Goal: Information Seeking & Learning: Find specific fact

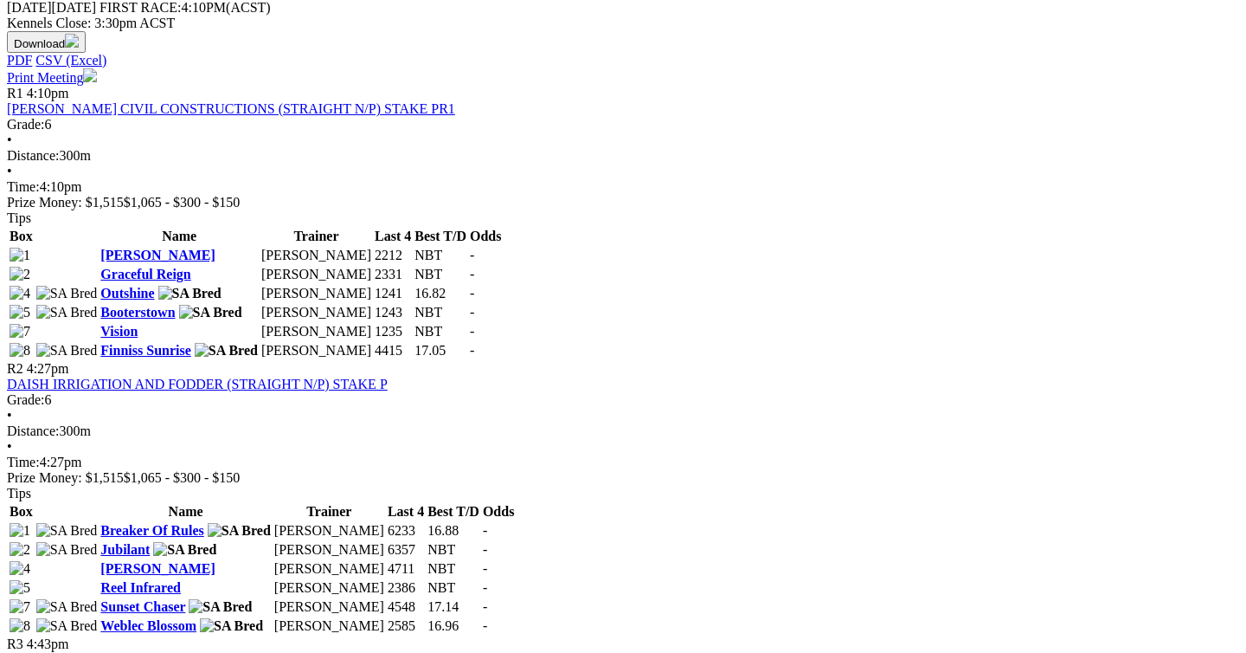
scroll to position [808, 0]
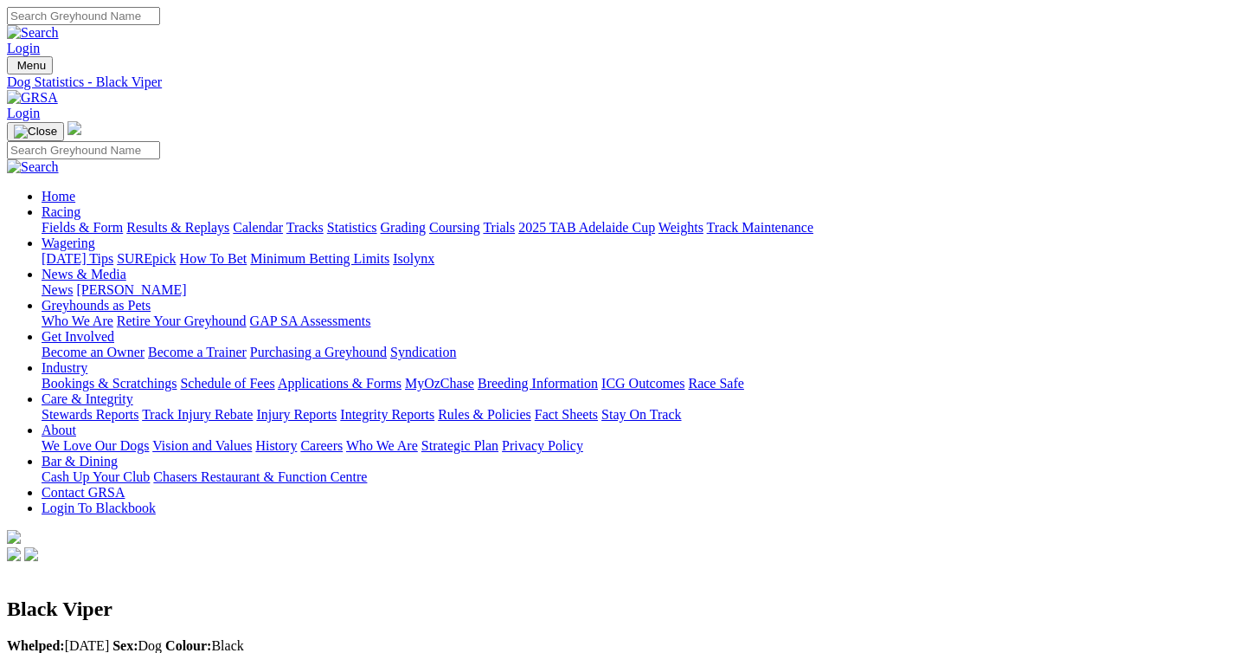
scroll to position [121, 0]
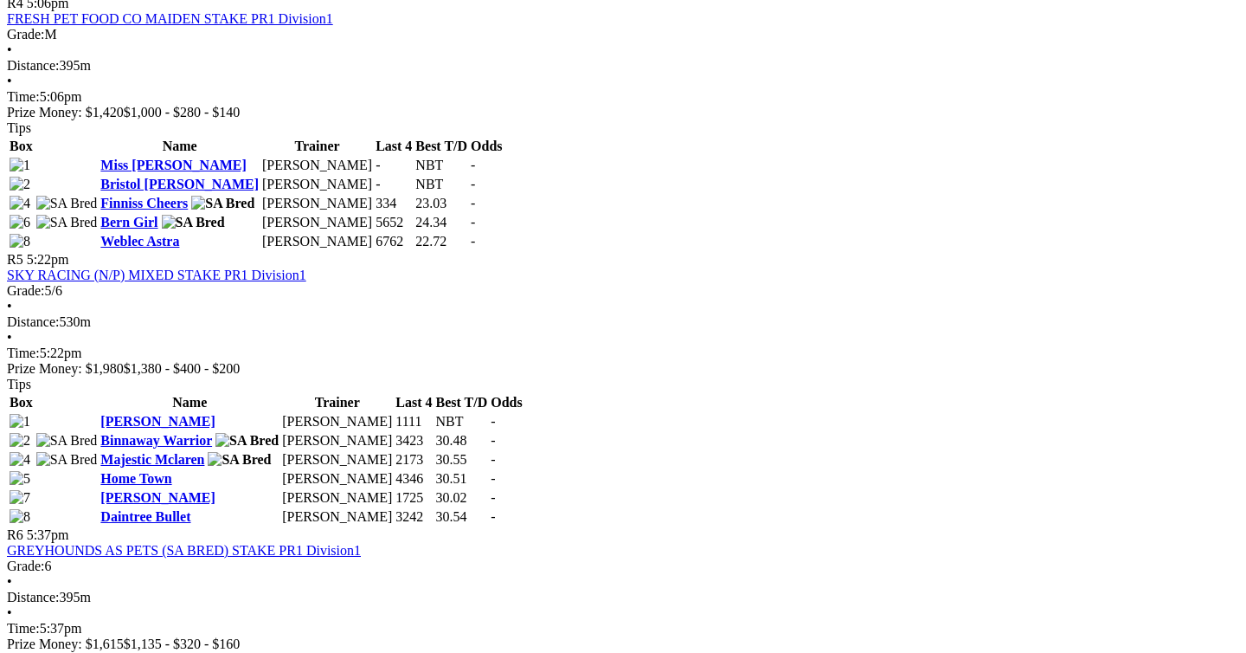
scroll to position [1752, 0]
